Goal: Task Accomplishment & Management: Manage account settings

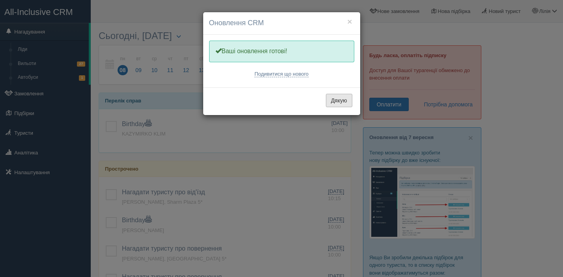
click at [339, 102] on button "Дякую" at bounding box center [339, 100] width 26 height 13
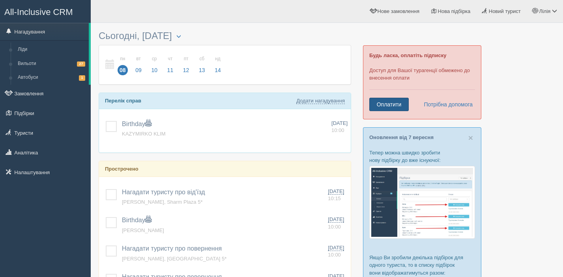
click at [379, 108] on link "Оплатити" at bounding box center [388, 104] width 39 height 13
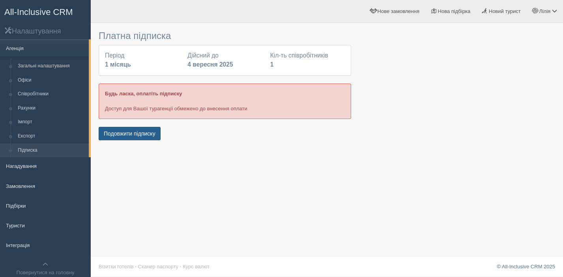
click at [138, 137] on button "Подовжити підписку" at bounding box center [130, 133] width 62 height 13
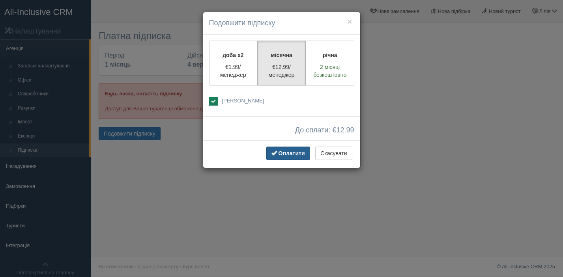
click at [280, 157] on button "Оплатити" at bounding box center [288, 153] width 44 height 13
